Goal: Information Seeking & Learning: Learn about a topic

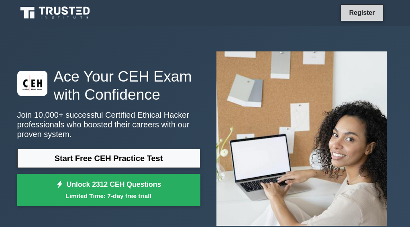
click at [367, 10] on link "Register" at bounding box center [361, 13] width 35 height 10
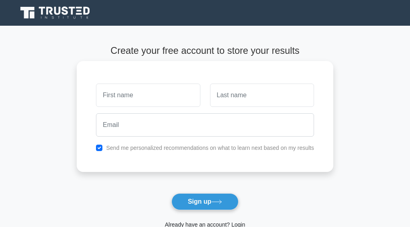
click at [135, 94] on input "text" at bounding box center [148, 95] width 104 height 23
type input "[DEMOGRAPHIC_DATA]"
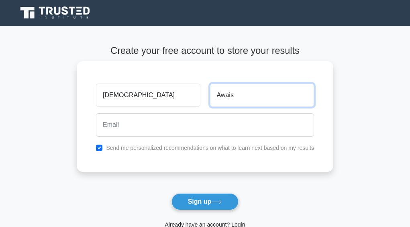
type input "Awais"
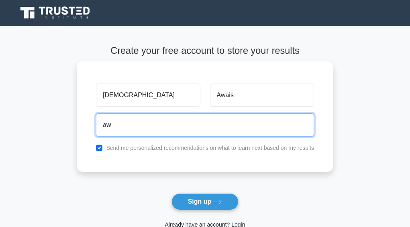
type input "a"
type input "M"
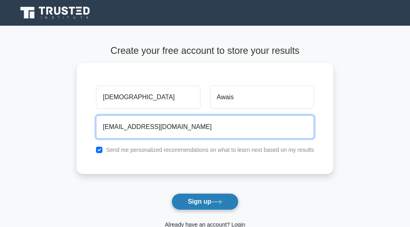
type input "muhammadd.awais638@gmail.com"
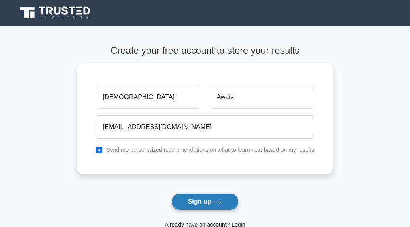
click at [216, 202] on icon at bounding box center [217, 202] width 10 height 4
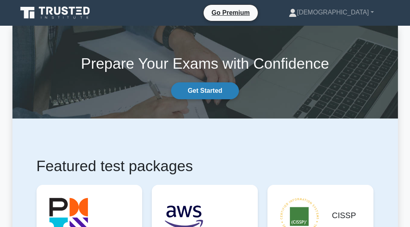
click at [212, 94] on link "Get Started" at bounding box center [204, 90] width 67 height 17
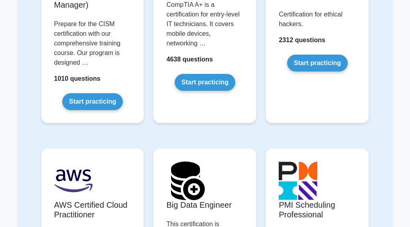
scroll to position [1366, 0]
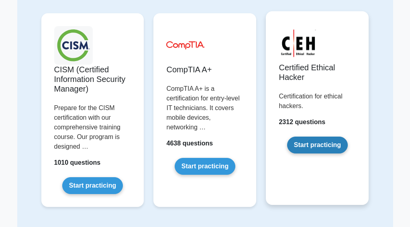
click at [310, 137] on link "Start practicing" at bounding box center [317, 145] width 61 height 17
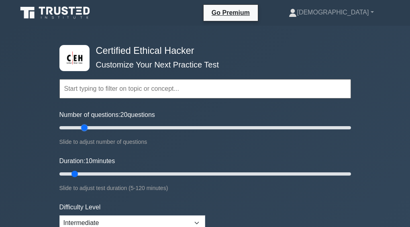
drag, startPoint x: 71, startPoint y: 127, endPoint x: 82, endPoint y: 127, distance: 11.7
type input "20"
click at [82, 127] on input "Number of questions: 20 questions" at bounding box center [205, 128] width 292 height 10
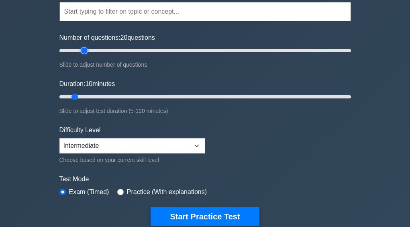
scroll to position [80, 0]
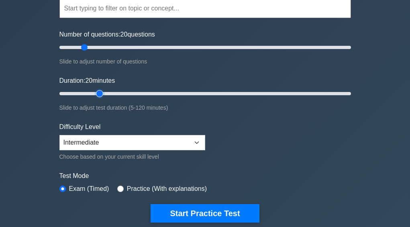
drag, startPoint x: 76, startPoint y: 93, endPoint x: 100, endPoint y: 93, distance: 24.1
type input "20"
click at [100, 93] on input "Duration: 20 minutes" at bounding box center [205, 94] width 292 height 10
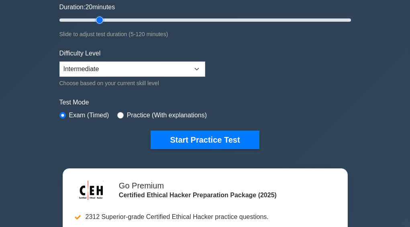
scroll to position [161, 0]
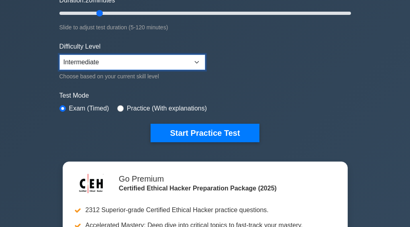
click at [104, 61] on select "Beginner Intermediate Expert" at bounding box center [132, 62] width 146 height 15
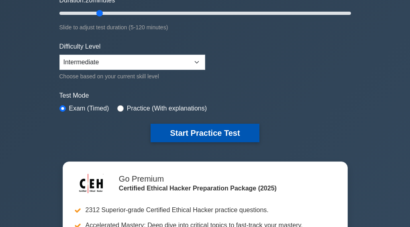
click at [195, 132] on button "Start Practice Test" at bounding box center [205, 133] width 108 height 18
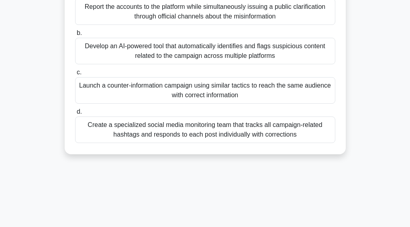
scroll to position [161, 0]
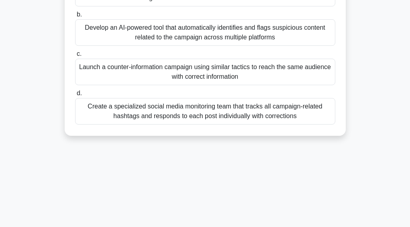
click at [163, 110] on div "Create a specialized social media monitoring team that tracks all campaign-rela…" at bounding box center [205, 111] width 260 height 27
click at [75, 96] on input "d. Create a specialized social media monitoring team that tracks all campaign-r…" at bounding box center [75, 93] width 0 height 5
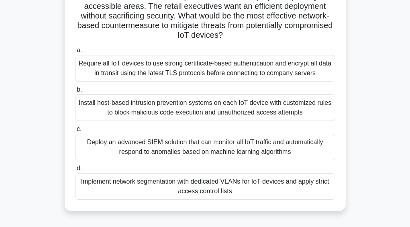
scroll to position [121, 0]
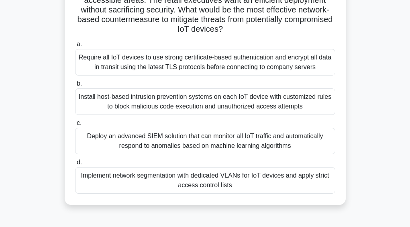
click at [202, 142] on div "Deploy an advanced SIEM solution that can monitor all IoT traffic and automatic…" at bounding box center [205, 141] width 260 height 27
click at [75, 126] on input "c. Deploy an advanced SIEM solution that can monitor all IoT traffic and automa…" at bounding box center [75, 123] width 0 height 5
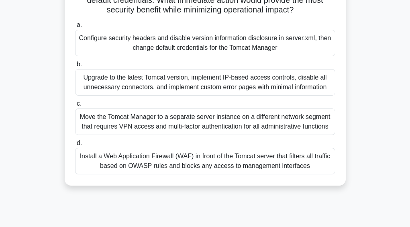
click at [239, 163] on div "Install a Web Application Firewall (WAF) in front of the Tomcat server that fil…" at bounding box center [205, 161] width 260 height 27
click at [75, 146] on input "d. Install a Web Application Firewall (WAF) in front of the Tomcat server that …" at bounding box center [75, 143] width 0 height 5
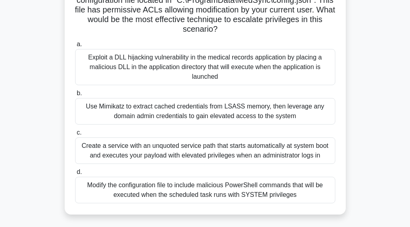
click at [214, 116] on div "Use Mimikatz to extract cached credentials from LSASS memory, then leverage any…" at bounding box center [205, 111] width 260 height 27
click at [75, 96] on input "b. Use Mimikatz to extract cached credentials from LSASS memory, then leverage …" at bounding box center [75, 93] width 0 height 5
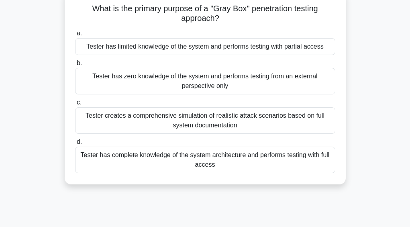
scroll to position [40, 0]
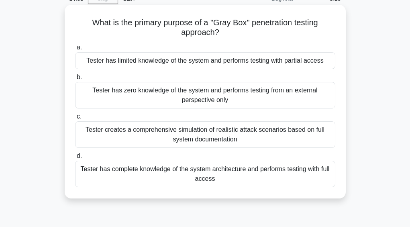
click at [159, 63] on div "Tester has limited knowledge of the system and performs testing with partial ac…" at bounding box center [205, 60] width 260 height 17
click at [75, 50] on input "a. Tester has limited knowledge of the system and performs testing with partial…" at bounding box center [75, 47] width 0 height 5
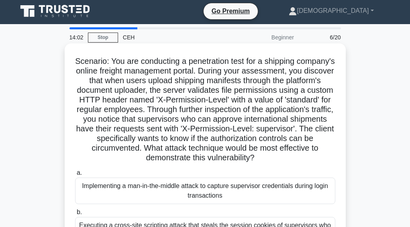
scroll to position [0, 0]
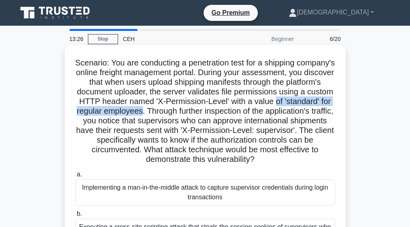
drag, startPoint x: 205, startPoint y: 114, endPoint x: 78, endPoint y: 113, distance: 127.0
click at [78, 113] on h5 "Scenario: You are conducting a penetration test for a shipping company's online…" at bounding box center [205, 111] width 262 height 107
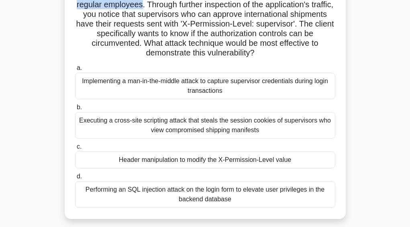
scroll to position [121, 0]
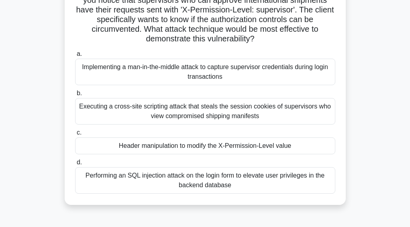
click at [226, 181] on div "Performing an SQL injection attack on the login form to elevate user privileges…" at bounding box center [205, 180] width 260 height 27
click at [75, 165] on input "d. Performing an SQL injection attack on the login form to elevate user privile…" at bounding box center [75, 162] width 0 height 5
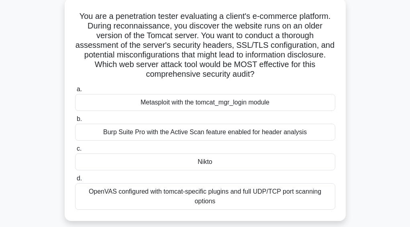
scroll to position [0, 0]
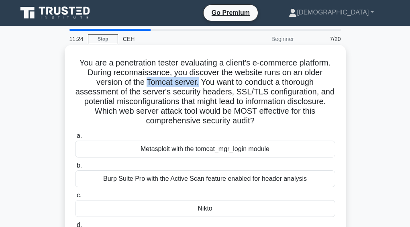
drag, startPoint x: 197, startPoint y: 84, endPoint x: 146, endPoint y: 84, distance: 51.0
click at [146, 84] on h5 "You are a penetration tester evaluating a client's e-commerce platform. During …" at bounding box center [205, 92] width 262 height 68
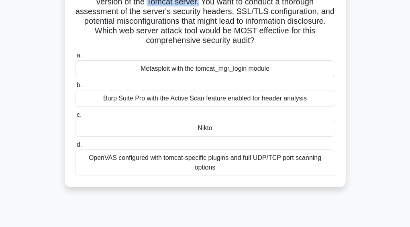
scroll to position [40, 0]
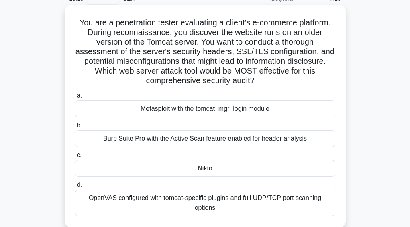
click at [179, 109] on div "Metasploit with the tomcat_mgr_login module" at bounding box center [205, 108] width 260 height 17
click at [75, 98] on input "a. Metasploit with the tomcat_mgr_login module" at bounding box center [75, 95] width 0 height 5
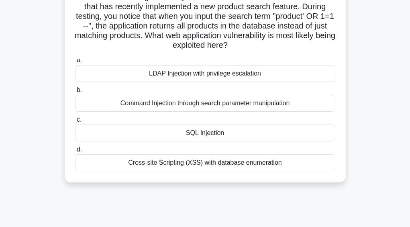
scroll to position [80, 0]
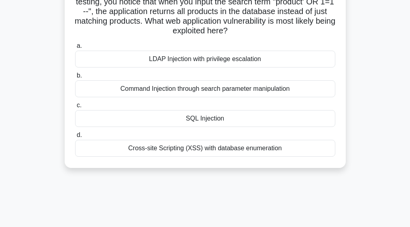
click at [196, 92] on div "Command Injection through search parameter manipulation" at bounding box center [205, 88] width 260 height 17
click at [75, 78] on input "b. Command Injection through search parameter manipulation" at bounding box center [75, 75] width 0 height 5
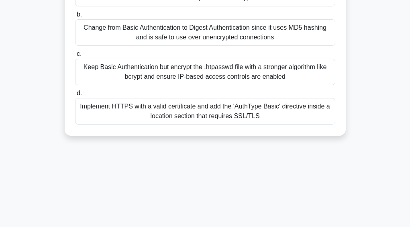
click at [201, 85] on div "Keep Basic Authentication but encrypt the .htpasswd file with a stronger algori…" at bounding box center [205, 72] width 260 height 27
click at [75, 57] on input "c. Keep Basic Authentication but encrypt the .htpasswd file with a stronger alg…" at bounding box center [75, 53] width 0 height 5
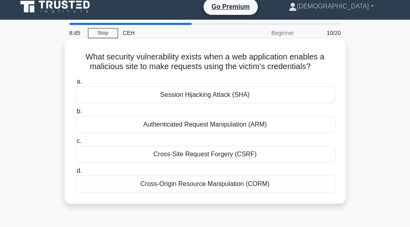
scroll to position [0, 0]
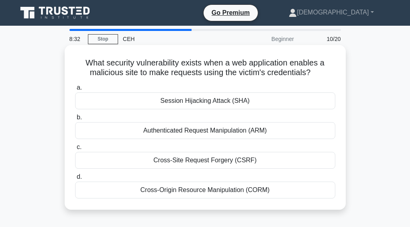
click at [192, 104] on div "Session Hijacking Attack (SHA)" at bounding box center [205, 100] width 260 height 17
click at [75, 90] on input "a. Session Hijacking Attack (SHA)" at bounding box center [75, 87] width 0 height 5
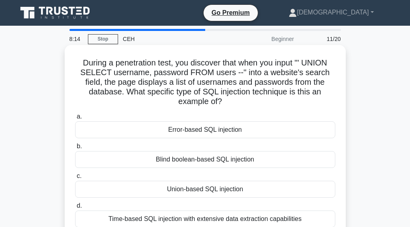
scroll to position [40, 0]
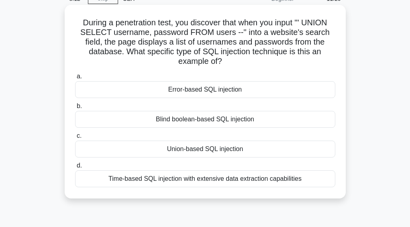
click at [202, 92] on div "Error-based SQL injection" at bounding box center [205, 89] width 260 height 17
click at [75, 79] on input "a. Error-based SQL injection" at bounding box center [75, 76] width 0 height 5
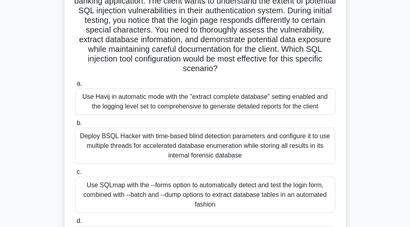
scroll to position [0, 0]
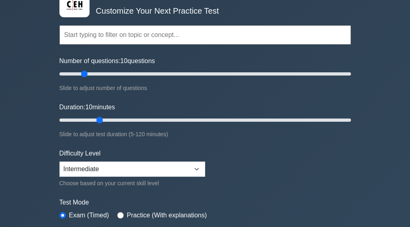
scroll to position [40, 0]
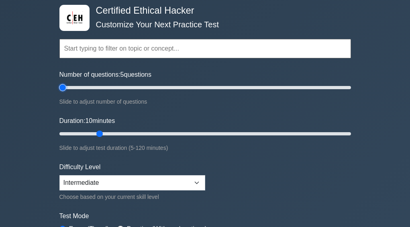
drag, startPoint x: 82, startPoint y: 86, endPoint x: 61, endPoint y: 87, distance: 20.9
type input "5"
click at [61, 87] on input "Number of questions: 5 questions" at bounding box center [205, 88] width 292 height 10
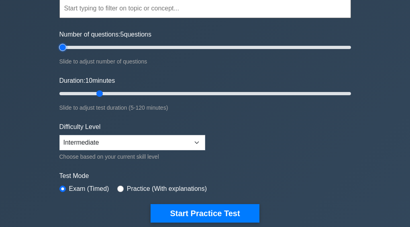
scroll to position [121, 0]
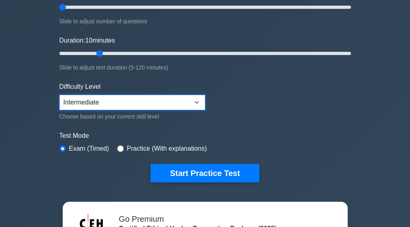
click at [156, 104] on select "Beginner Intermediate Expert" at bounding box center [132, 102] width 146 height 15
select select "beginner"
click at [59, 95] on select "Beginner Intermediate Expert" at bounding box center [132, 102] width 146 height 15
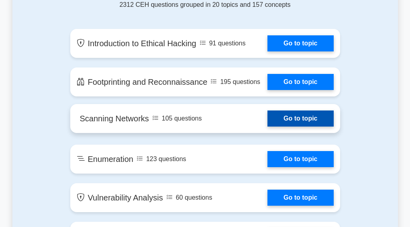
scroll to position [562, 0]
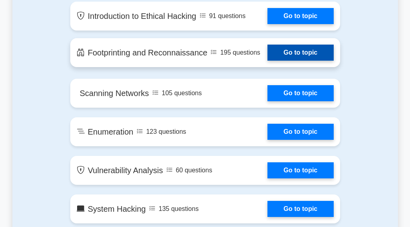
click at [302, 51] on link "Go to topic" at bounding box center [301, 53] width 66 height 16
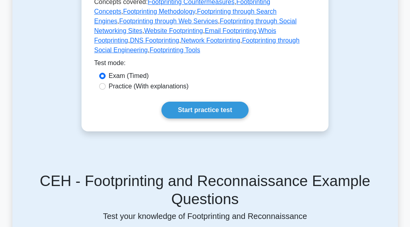
scroll to position [562, 0]
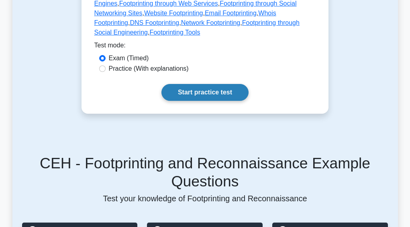
click at [217, 84] on link "Start practice test" at bounding box center [205, 92] width 87 height 17
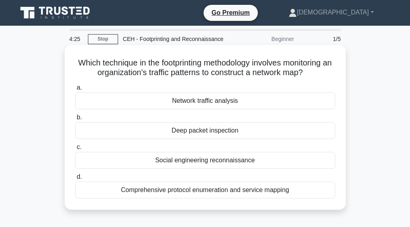
click at [231, 193] on div "Comprehensive protocol enumeration and service mapping" at bounding box center [205, 190] width 260 height 17
click at [75, 180] on input "d. Comprehensive protocol enumeration and service mapping" at bounding box center [75, 176] width 0 height 5
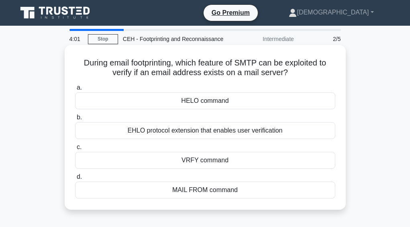
click at [195, 132] on div "EHLO protocol extension that enables user verification" at bounding box center [205, 130] width 260 height 17
click at [75, 120] on input "b. EHLO protocol extension that enables user verification" at bounding box center [75, 117] width 0 height 5
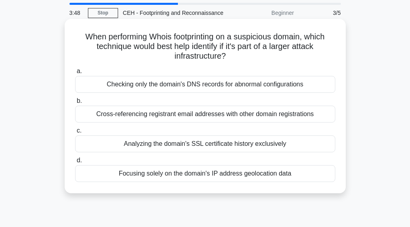
scroll to position [40, 0]
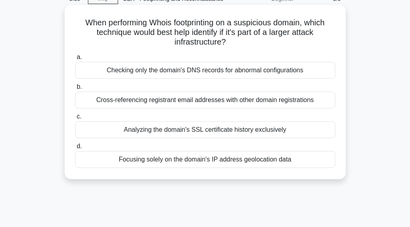
click at [211, 101] on div "Cross-referencing registrant email addresses with other domain registrations" at bounding box center [205, 100] width 260 height 17
click at [75, 90] on input "b. Cross-referencing registrant email addresses with other domain registrations" at bounding box center [75, 86] width 0 height 5
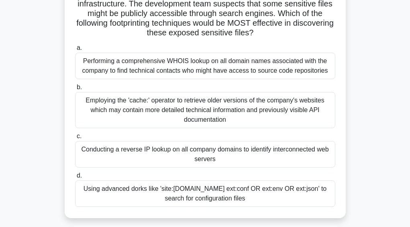
scroll to position [121, 0]
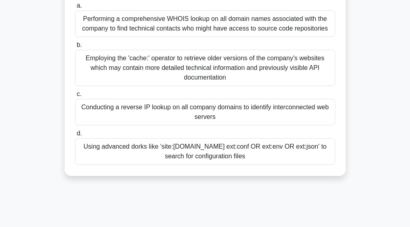
click at [172, 116] on div "Conducting a reverse IP lookup on all company domains to identify interconnecte…" at bounding box center [205, 112] width 260 height 27
click at [75, 97] on input "c. Conducting a reverse IP lookup on all company domains to identify interconne…" at bounding box center [75, 94] width 0 height 5
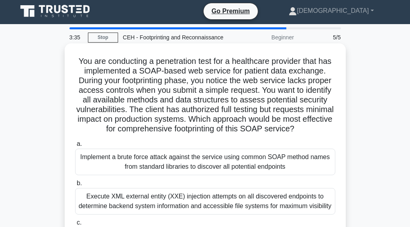
scroll to position [0, 0]
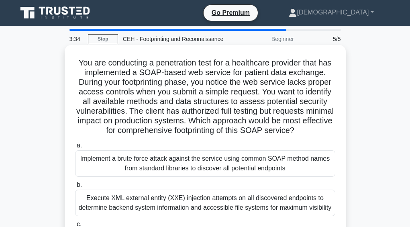
click at [209, 176] on div "Implement a brute force attack against the service using common SOAP method nam…" at bounding box center [205, 163] width 260 height 27
click at [75, 148] on input "a. Implement a brute force attack against the service using common SOAP method …" at bounding box center [75, 145] width 0 height 5
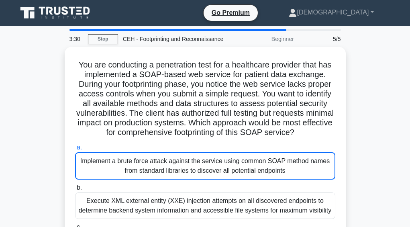
click at [66, 8] on icon at bounding box center [65, 10] width 6 height 8
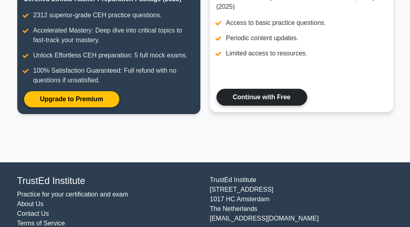
scroll to position [155, 0]
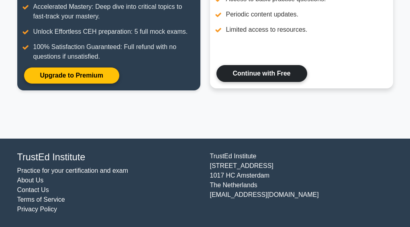
click at [256, 77] on link "Continue with Free" at bounding box center [262, 73] width 91 height 17
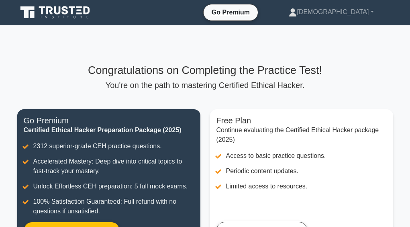
scroll to position [0, 0]
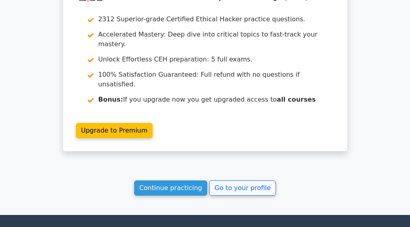
scroll to position [1213, 0]
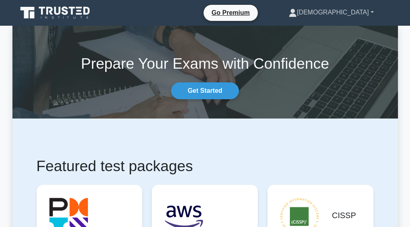
click at [373, 12] on link "[DEMOGRAPHIC_DATA]" at bounding box center [331, 12] width 123 height 16
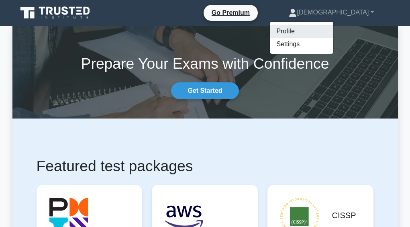
click at [320, 33] on link "Profile" at bounding box center [301, 31] width 63 height 13
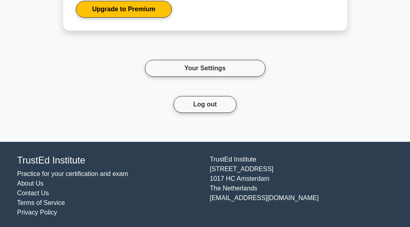
scroll to position [907, 0]
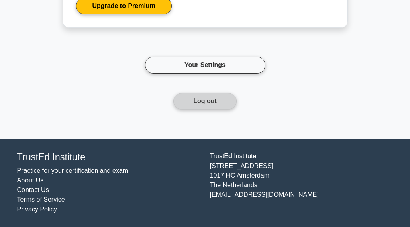
click at [216, 99] on button "Log out" at bounding box center [205, 101] width 63 height 17
